Goal: Check status: Check status

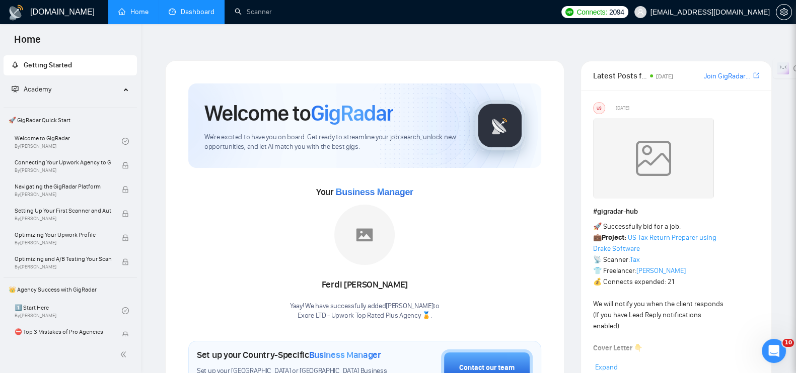
click at [206, 10] on link "Dashboard" at bounding box center [192, 12] width 46 height 9
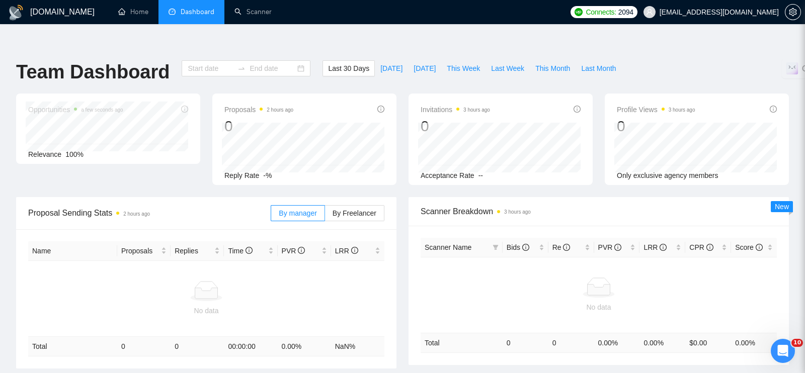
type input "[DATE]"
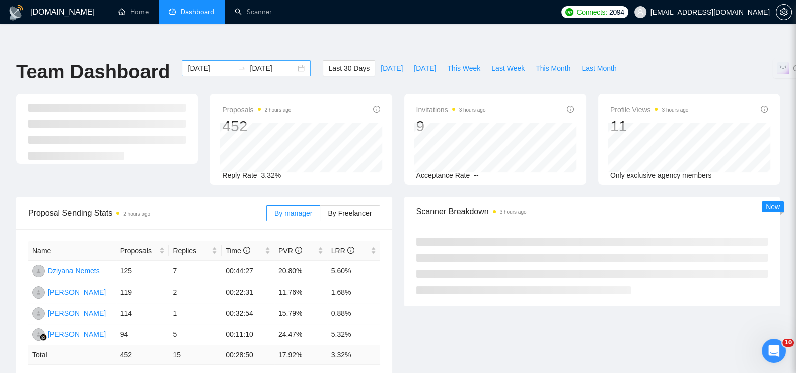
click at [296, 60] on div "[DATE] [DATE]" at bounding box center [246, 68] width 129 height 16
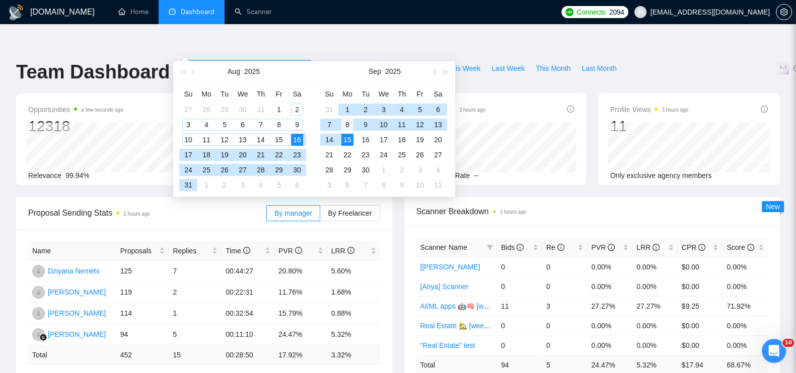
type input "2025-09-08"
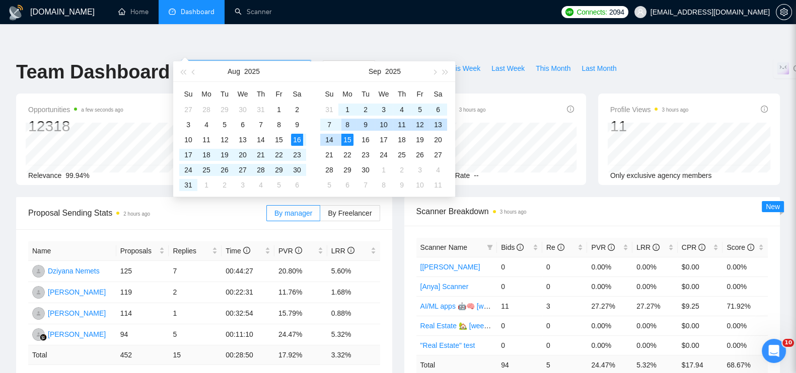
click at [346, 122] on div "8" at bounding box center [347, 125] width 12 height 12
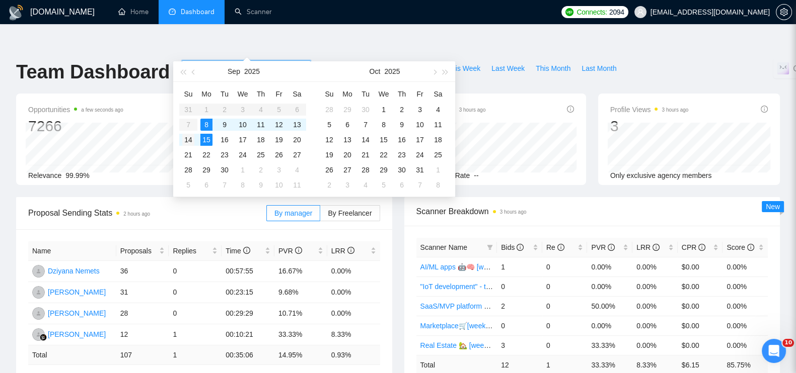
type input "2025-09-14"
click at [189, 138] on div "14" at bounding box center [188, 140] width 12 height 12
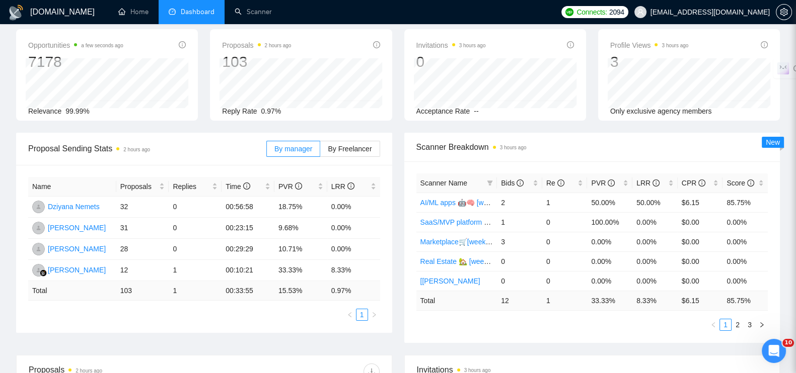
scroll to position [125, 0]
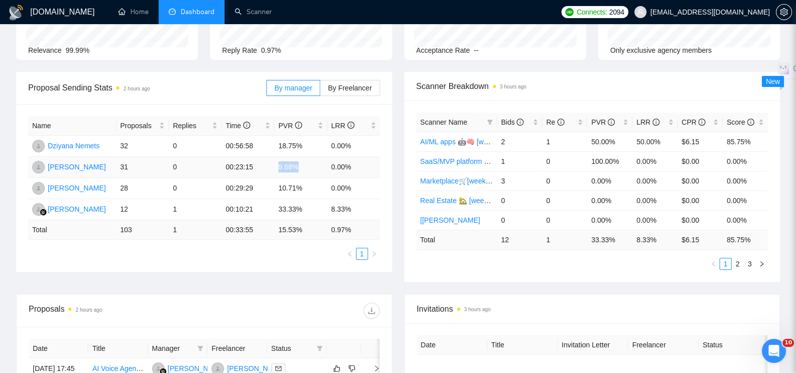
drag, startPoint x: 298, startPoint y: 146, endPoint x: 279, endPoint y: 147, distance: 19.1
click at [279, 157] on td "9.68%" at bounding box center [300, 167] width 53 height 21
copy td "9.68%"
click at [291, 178] on td "10.71%" at bounding box center [300, 188] width 53 height 21
drag, startPoint x: 303, startPoint y: 124, endPoint x: 279, endPoint y: 123, distance: 24.2
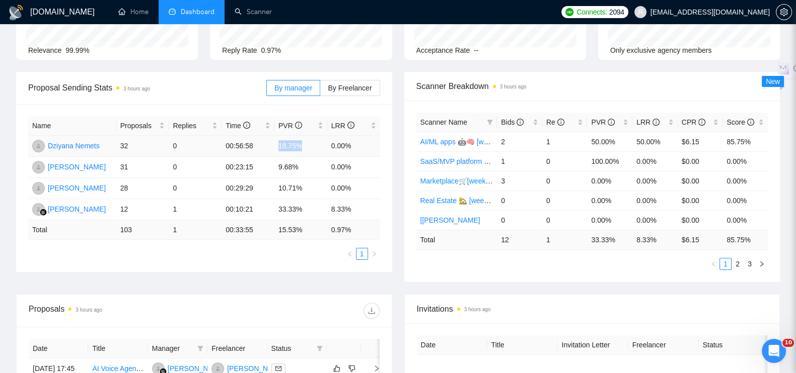
click at [279, 136] on td "18.75%" at bounding box center [300, 146] width 53 height 21
copy td "18.75%"
drag, startPoint x: 308, startPoint y: 165, endPoint x: 278, endPoint y: 166, distance: 29.7
click at [278, 178] on td "10.71%" at bounding box center [300, 188] width 53 height 21
copy td "10.71%"
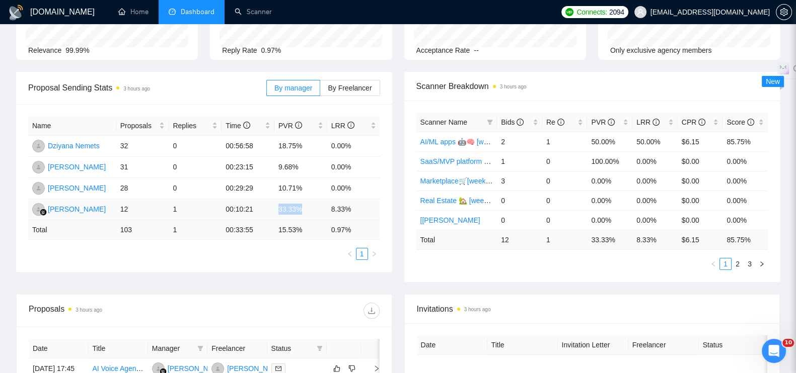
drag, startPoint x: 305, startPoint y: 190, endPoint x: 278, endPoint y: 192, distance: 26.8
click at [278, 199] on td "33.33%" at bounding box center [300, 209] width 53 height 21
copy td "33.33%"
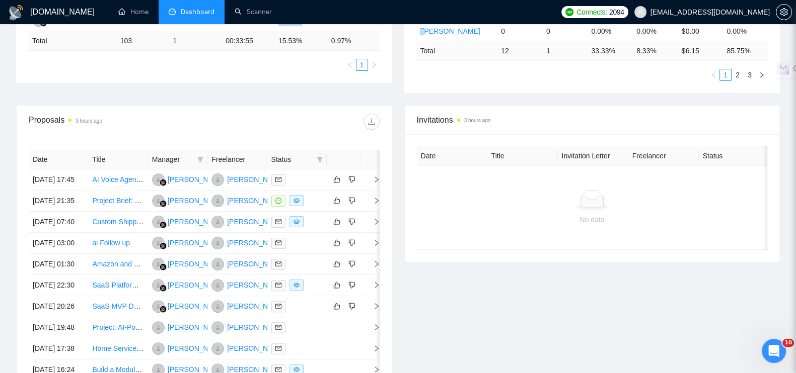
scroll to position [377, 0]
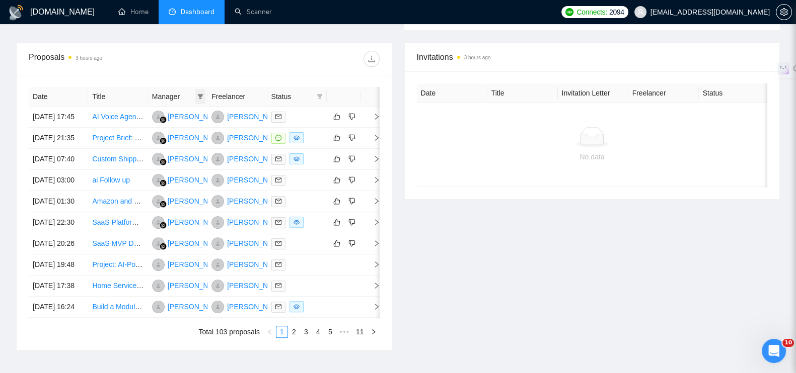
click at [197, 94] on icon "filter" at bounding box center [200, 97] width 6 height 6
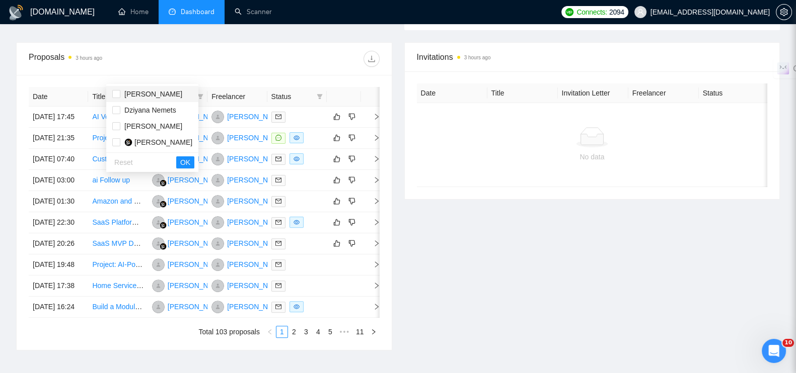
click at [136, 89] on div "Hanna Hiren" at bounding box center [153, 94] width 58 height 11
checkbox input "true"
click at [190, 165] on span "OK" at bounding box center [185, 162] width 10 height 11
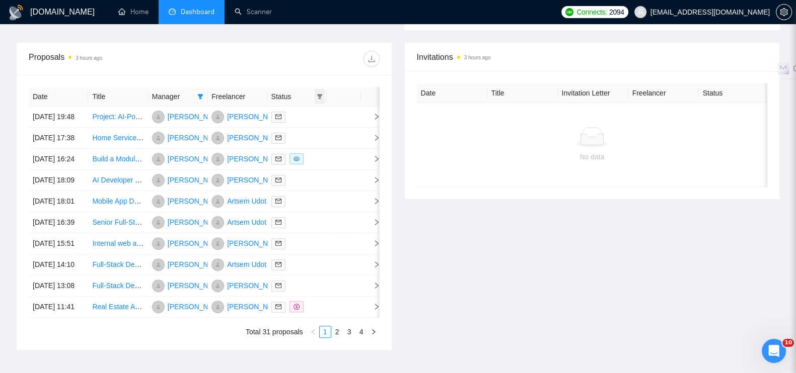
click at [317, 94] on icon "filter" at bounding box center [320, 97] width 6 height 6
click at [310, 128] on span "OK" at bounding box center [311, 130] width 10 height 11
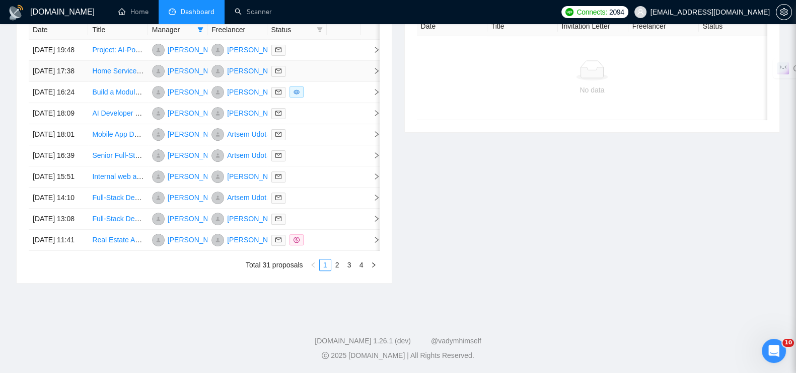
scroll to position [527, 0]
click at [341, 265] on link "2" at bounding box center [337, 265] width 11 height 11
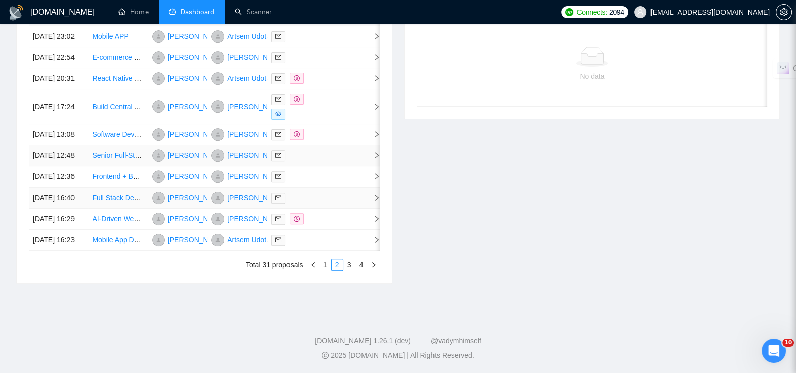
scroll to position [531, 0]
click at [351, 261] on link "3" at bounding box center [349, 265] width 11 height 11
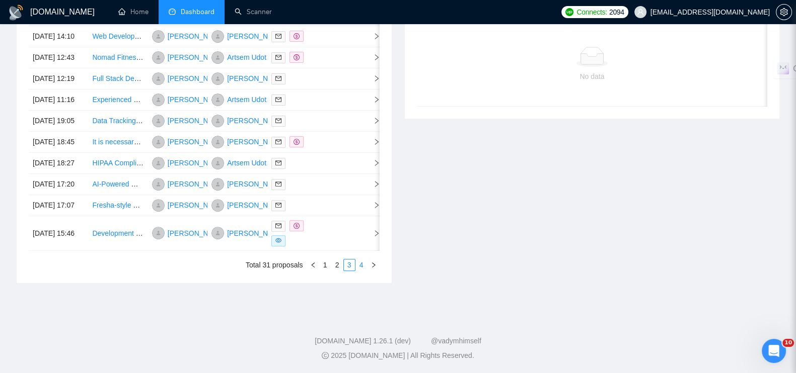
click at [360, 265] on link "4" at bounding box center [361, 265] width 11 height 11
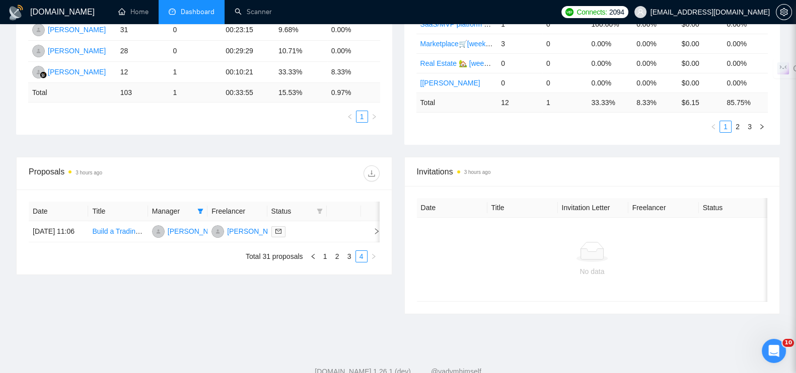
scroll to position [282, 0]
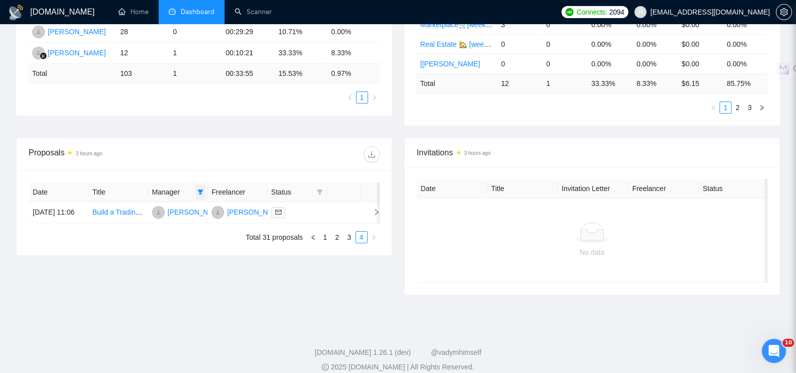
click at [203, 185] on span at bounding box center [200, 192] width 10 height 15
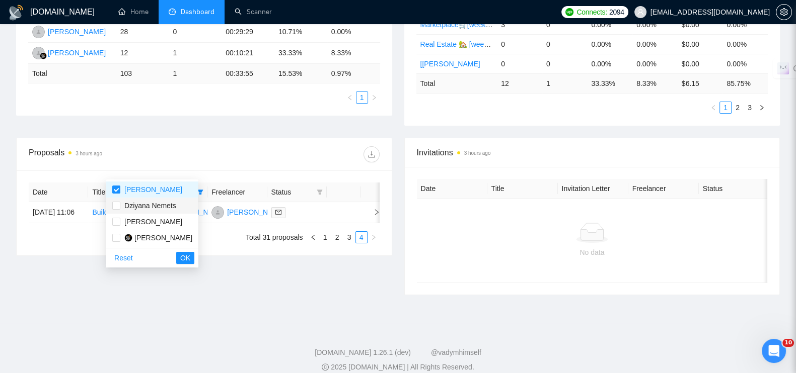
click at [138, 204] on span "Dziyana Nemets" at bounding box center [150, 206] width 52 height 8
checkbox input "true"
click at [114, 192] on input "checkbox" at bounding box center [116, 190] width 8 height 8
checkbox input "false"
click at [194, 259] on button "OK" at bounding box center [185, 258] width 18 height 12
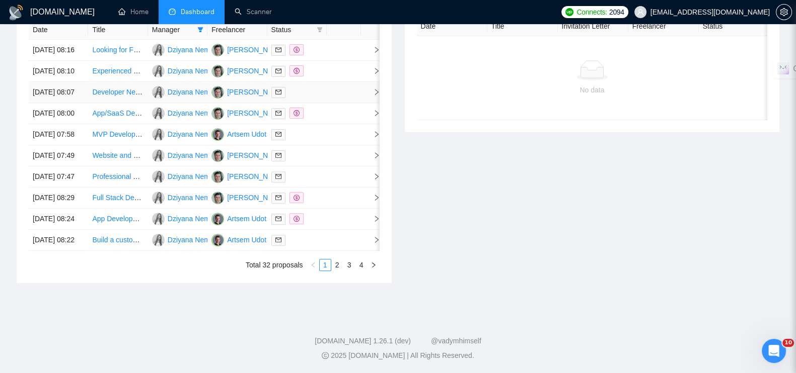
scroll to position [527, 0]
click at [336, 263] on link "2" at bounding box center [337, 265] width 11 height 11
click at [346, 263] on link "3" at bounding box center [349, 265] width 11 height 11
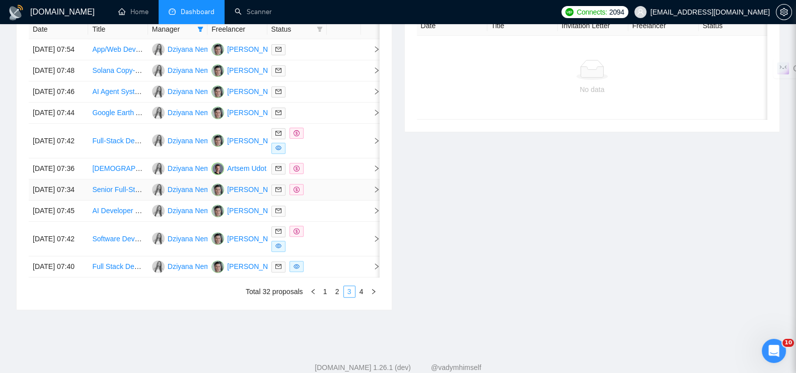
scroll to position [465, 0]
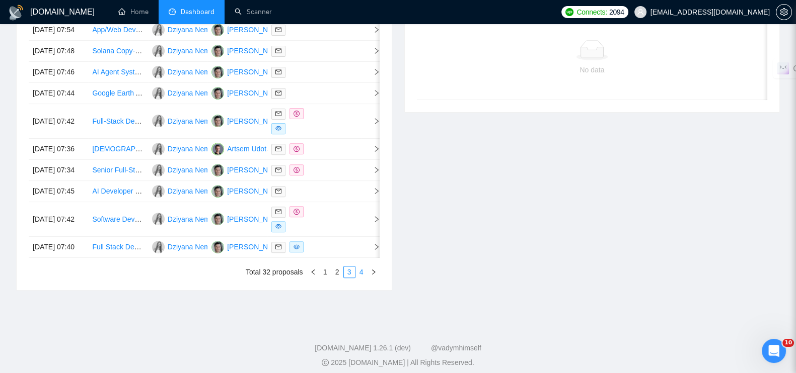
click at [358, 278] on link "4" at bounding box center [361, 272] width 11 height 11
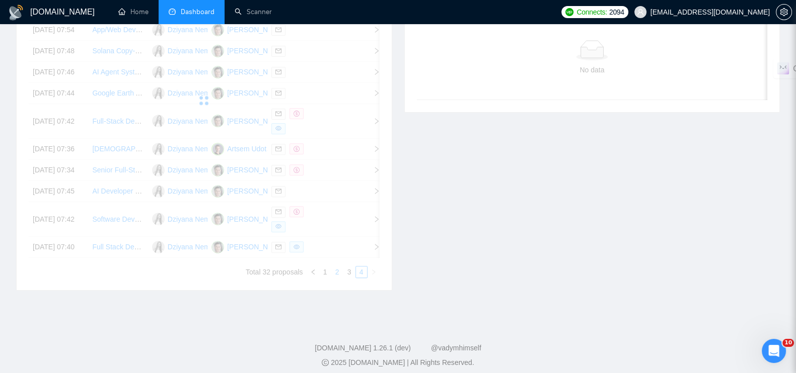
scroll to position [282, 0]
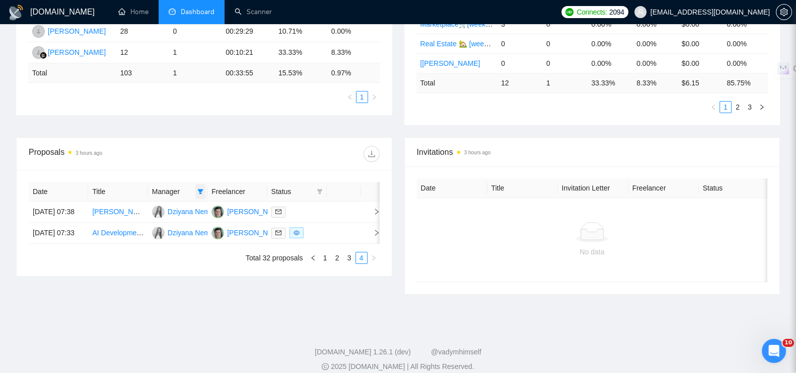
click at [199, 189] on icon "filter" at bounding box center [200, 192] width 6 height 6
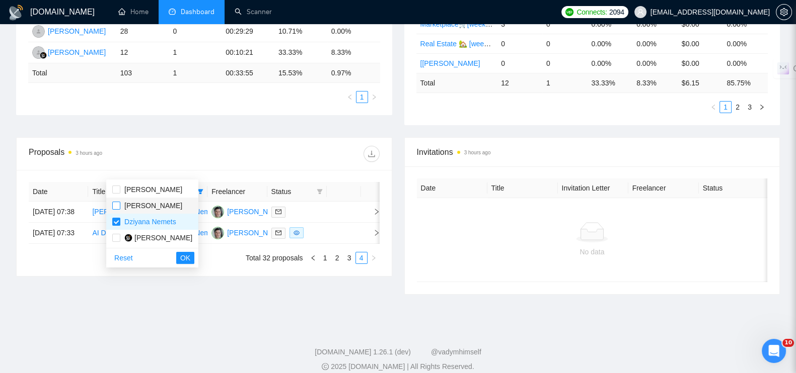
click at [117, 202] on input "checkbox" at bounding box center [116, 206] width 8 height 8
checkbox input "true"
drag, startPoint x: 116, startPoint y: 222, endPoint x: 171, endPoint y: 250, distance: 61.9
click at [116, 222] on input "checkbox" at bounding box center [116, 222] width 8 height 8
checkbox input "false"
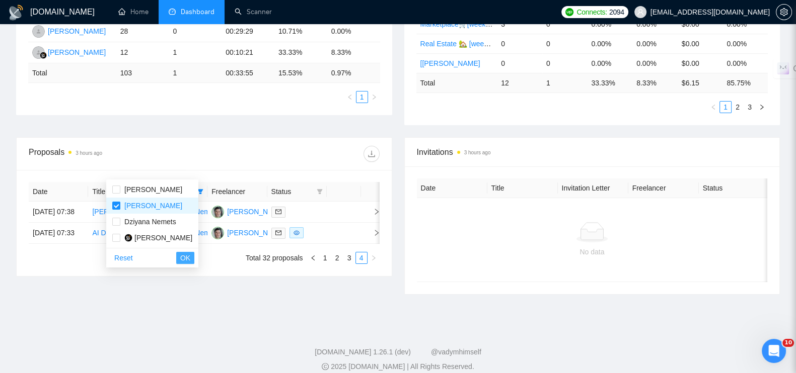
click at [190, 256] on span "OK" at bounding box center [185, 258] width 10 height 11
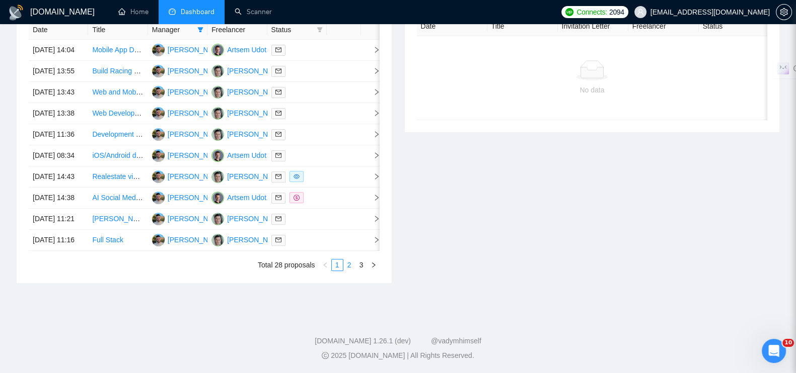
click at [349, 264] on link "2" at bounding box center [349, 265] width 11 height 11
click at [364, 267] on link "3" at bounding box center [361, 265] width 11 height 11
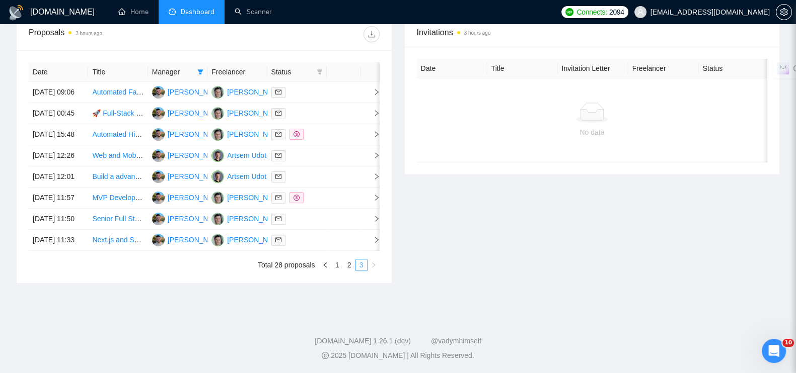
scroll to position [340, 0]
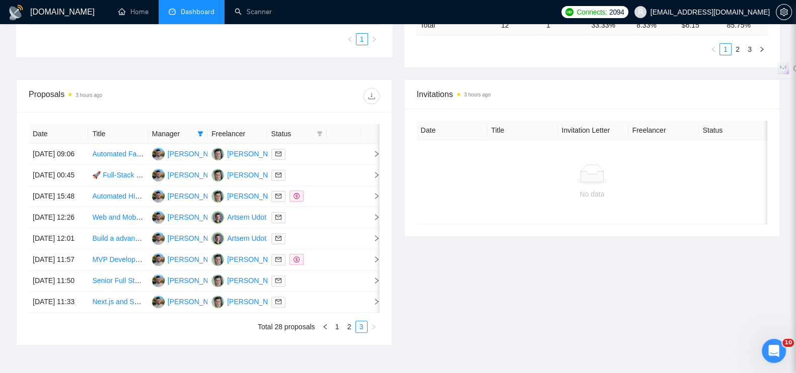
click at [194, 128] on div "Manager" at bounding box center [177, 133] width 51 height 11
click at [198, 126] on span at bounding box center [200, 133] width 10 height 15
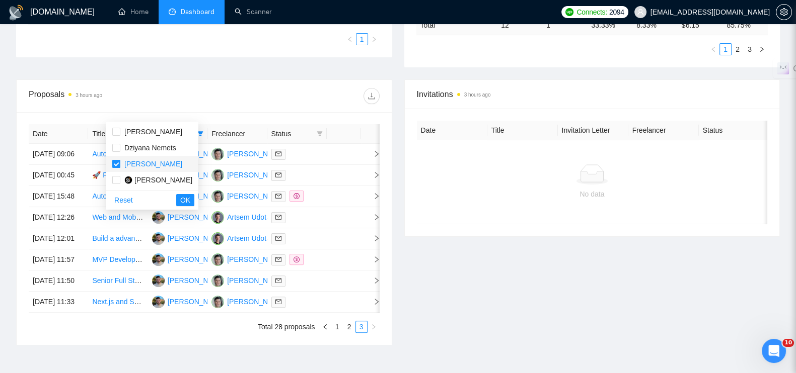
click at [116, 163] on input "checkbox" at bounding box center [116, 164] width 8 height 8
checkbox input "false"
click at [116, 177] on input "checkbox" at bounding box center [116, 180] width 8 height 8
checkbox input "true"
click at [198, 195] on div "Reset OK" at bounding box center [152, 200] width 92 height 20
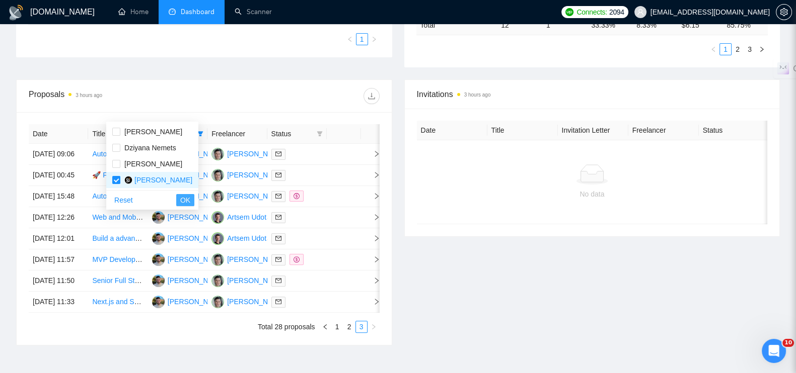
click at [190, 200] on span "OK" at bounding box center [185, 200] width 10 height 11
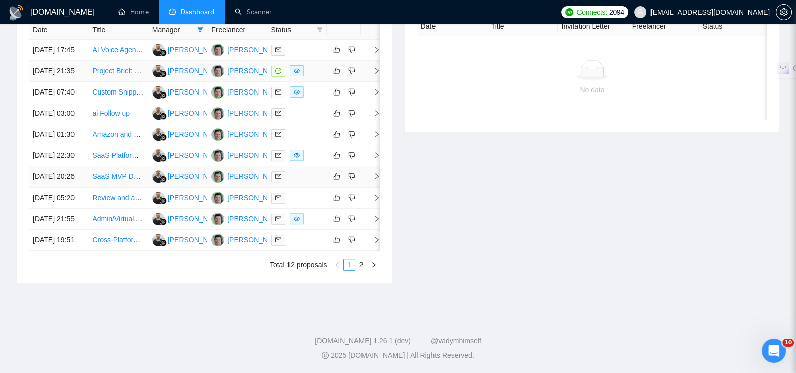
scroll to position [527, 0]
click at [358, 263] on link "2" at bounding box center [361, 265] width 11 height 11
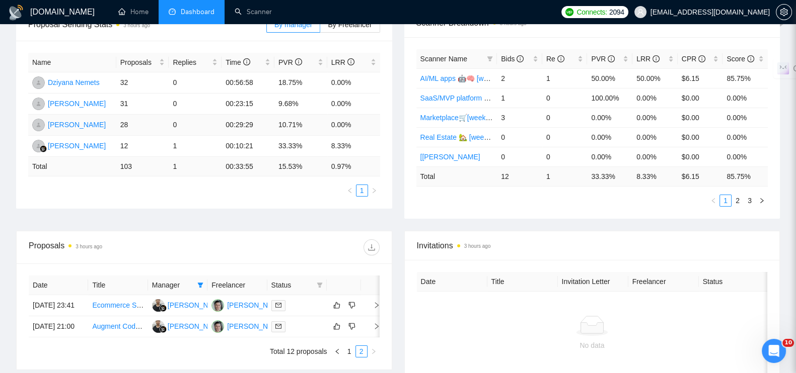
scroll to position [282, 0]
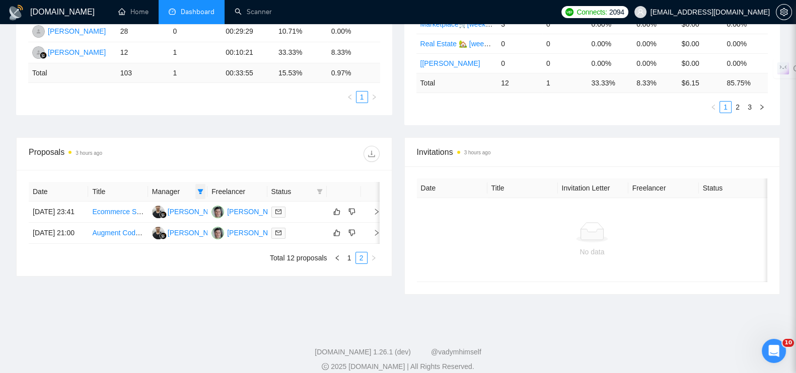
click at [199, 189] on icon "filter" at bounding box center [201, 191] width 6 height 5
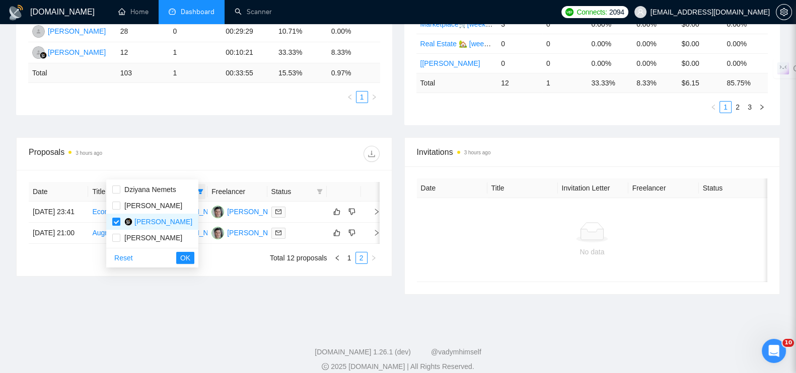
click at [199, 189] on icon "filter" at bounding box center [201, 191] width 6 height 5
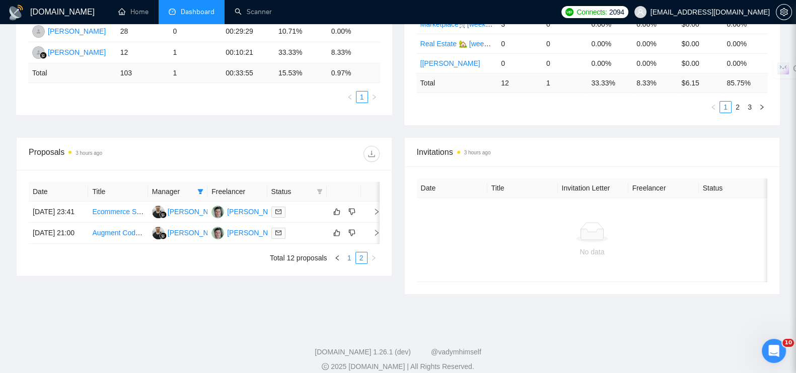
click at [348, 264] on link "1" at bounding box center [349, 258] width 11 height 11
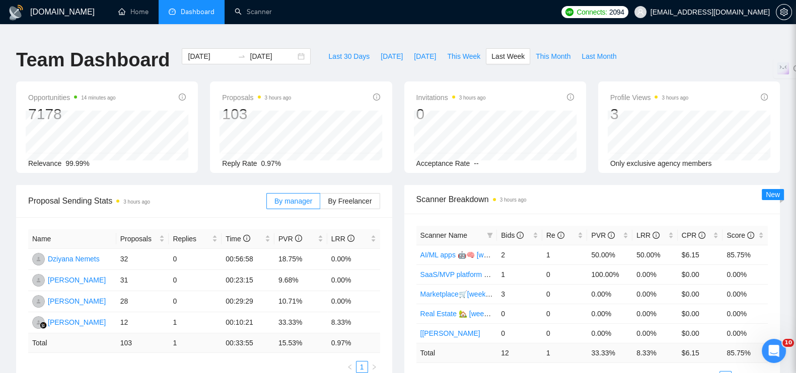
scroll to position [0, 0]
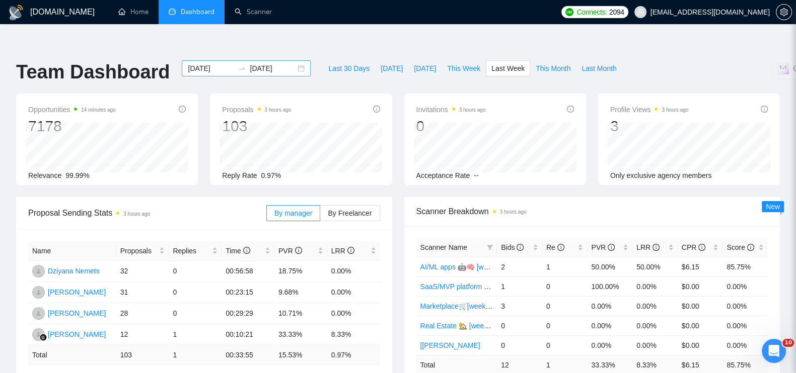
click at [290, 60] on div "2025-09-08 2025-09-14" at bounding box center [246, 68] width 129 height 16
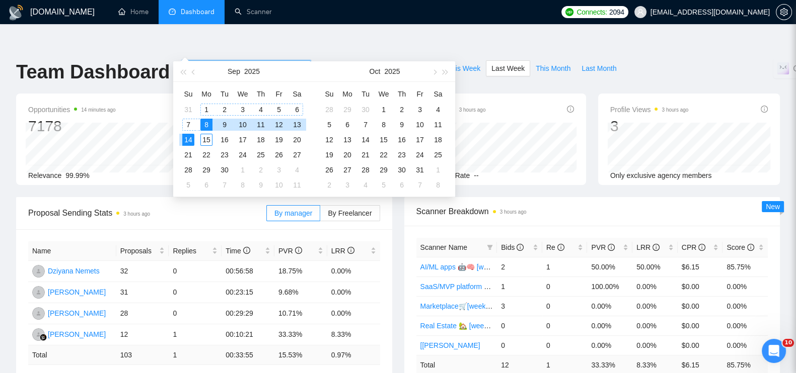
click at [204, 106] on div "1" at bounding box center [206, 110] width 12 height 12
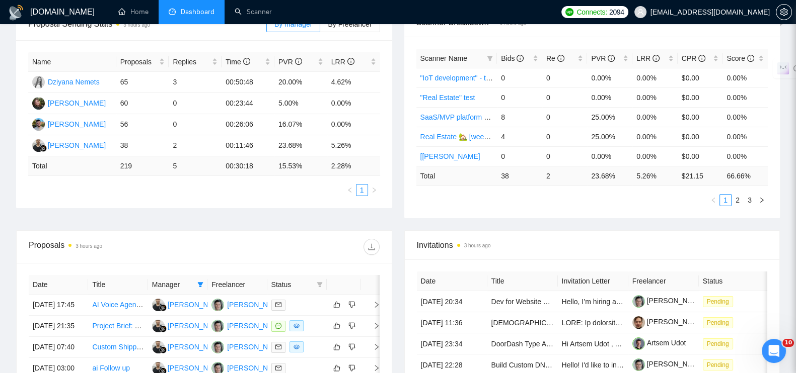
scroll to position [440, 0]
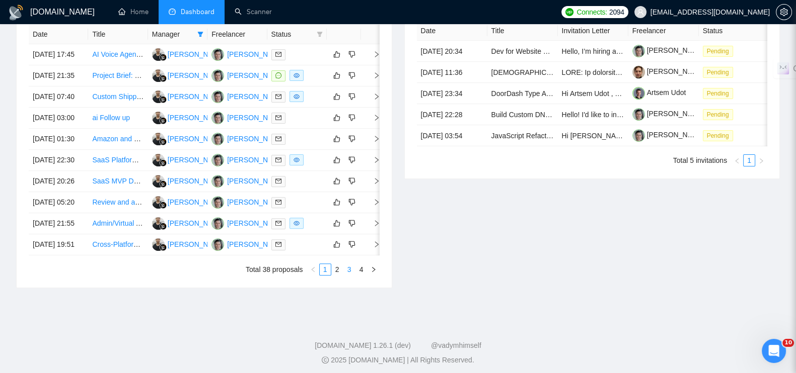
click at [349, 275] on link "3" at bounding box center [349, 269] width 11 height 11
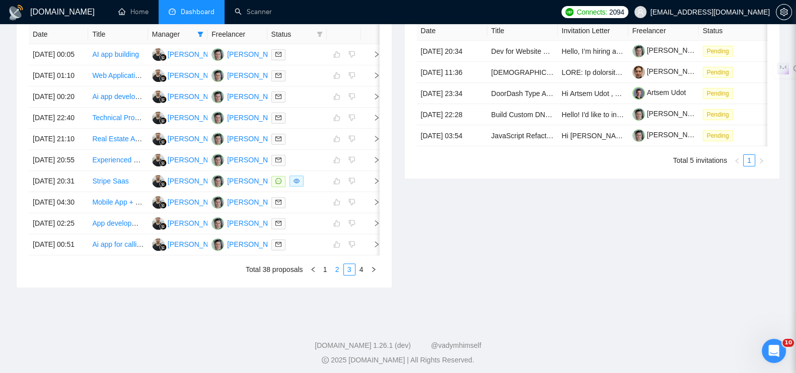
click at [335, 275] on link "2" at bounding box center [337, 269] width 11 height 11
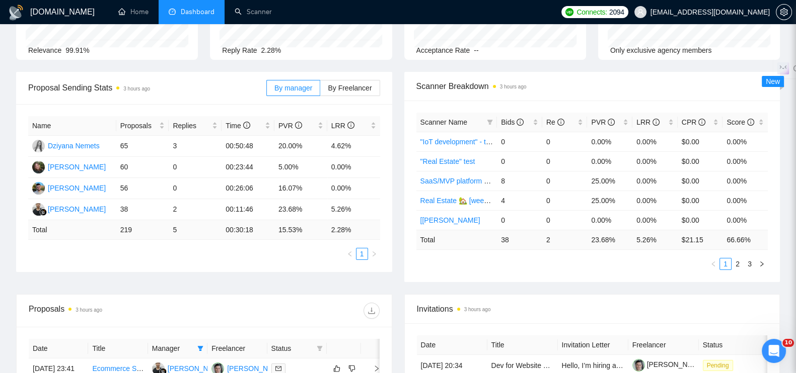
scroll to position [0, 0]
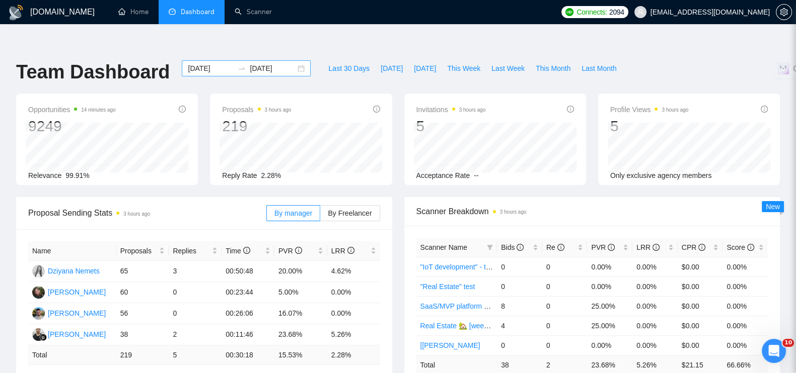
click at [293, 60] on div "2025-09-01 2025-09-14" at bounding box center [246, 68] width 129 height 16
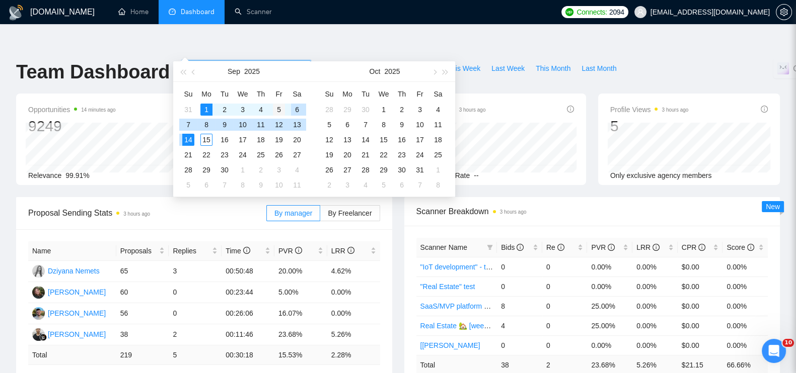
type input "2025-09-05"
click at [277, 107] on div "5" at bounding box center [279, 110] width 12 height 12
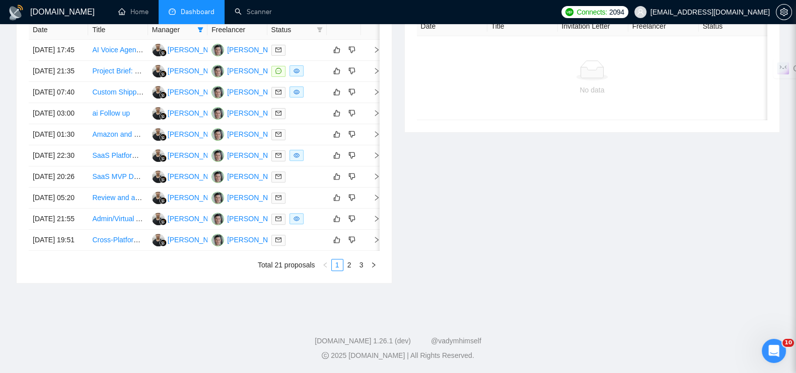
scroll to position [503, 0]
click at [358, 271] on link "3" at bounding box center [361, 265] width 11 height 11
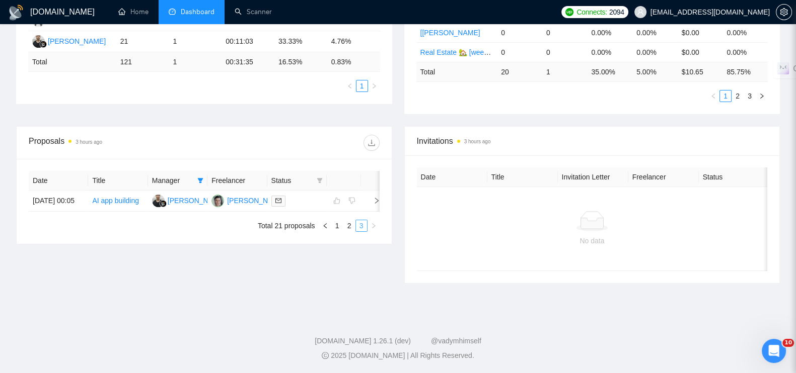
scroll to position [282, 0]
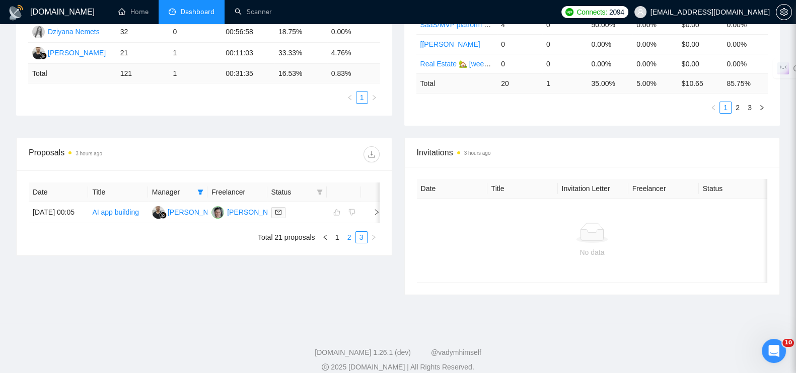
click at [345, 235] on link "2" at bounding box center [349, 237] width 11 height 11
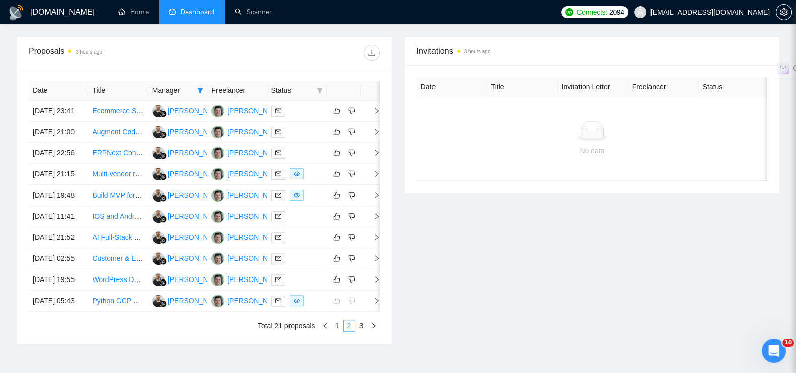
scroll to position [470, 0]
